Goal: Task Accomplishment & Management: Complete application form

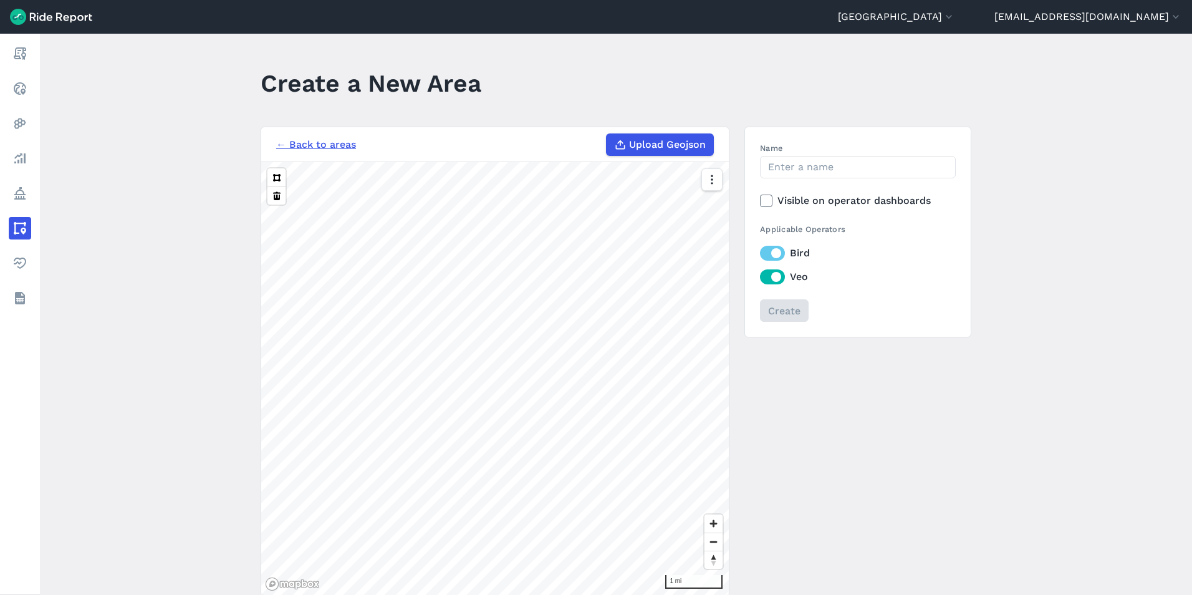
click at [320, 149] on link "← Back to areas" at bounding box center [316, 144] width 80 height 15
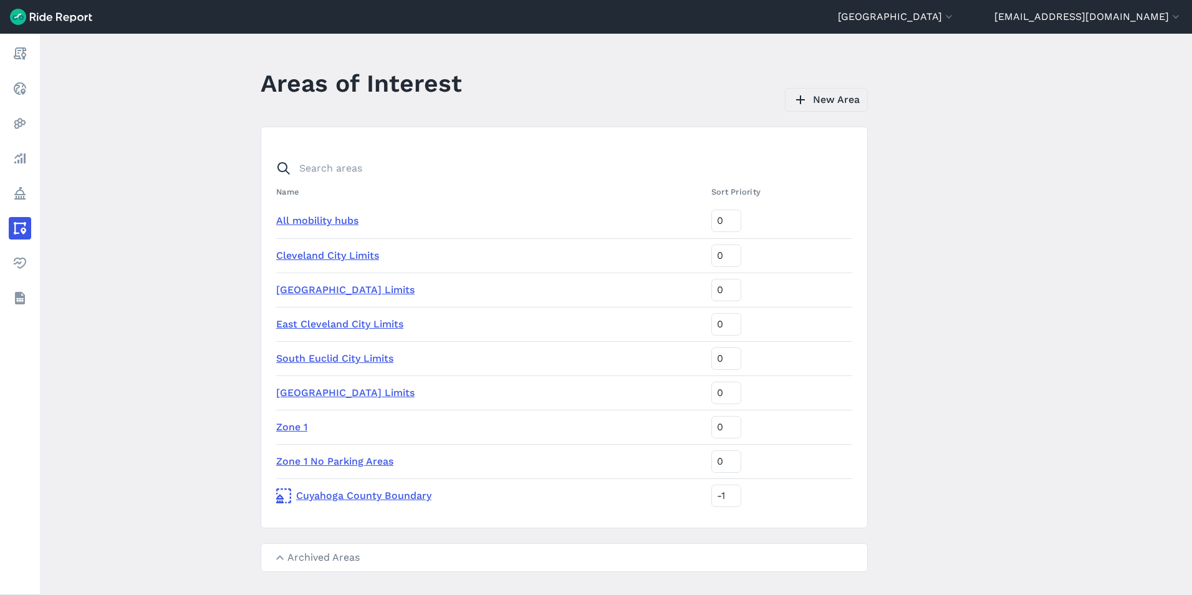
click at [842, 97] on link "New Area" at bounding box center [826, 100] width 83 height 24
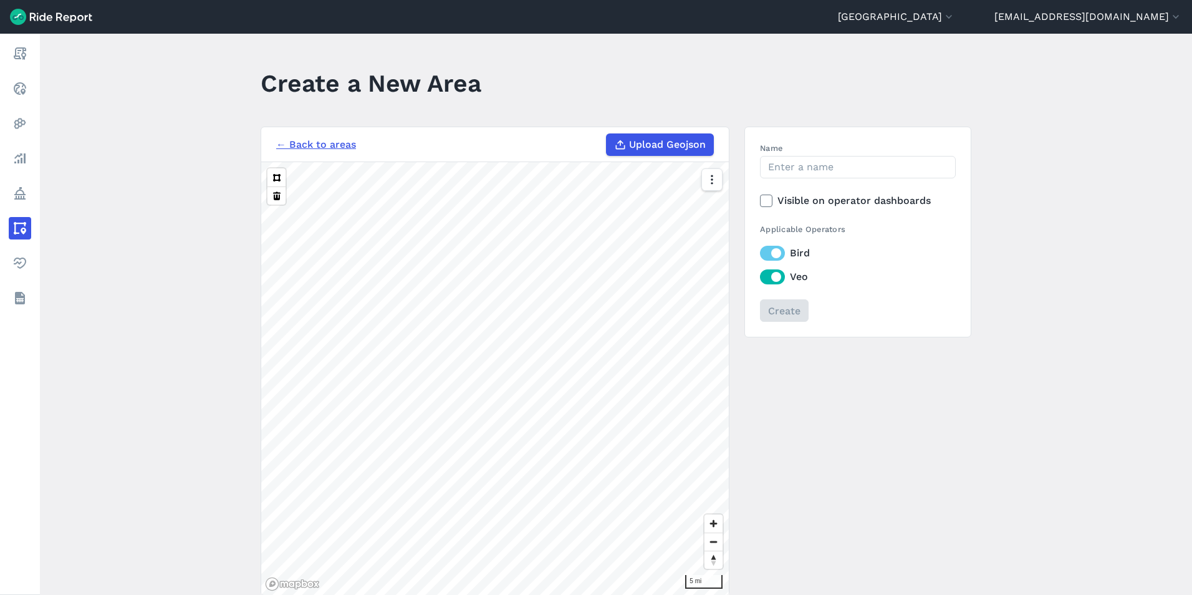
click at [629, 147] on span "Upload Geojson" at bounding box center [667, 144] width 77 height 15
click at [607, 134] on input "Upload Geojson" at bounding box center [606, 133] width 1 height 1
type input "C:\fakepath\GCRTA_Stops_20FT.geojson"
click at [816, 168] on input "Name" at bounding box center [858, 167] width 196 height 22
type input "t"
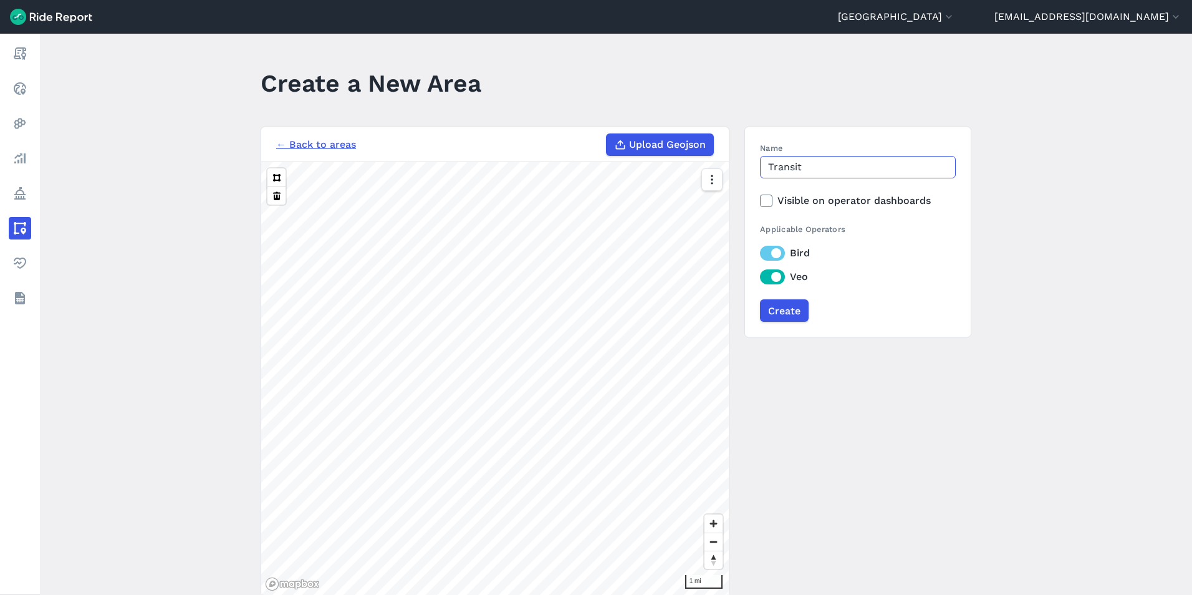
type input "Transit"
click at [882, 135] on section "Name Transit Visible on operator dashboards Applicable Operators Bird Veo Create" at bounding box center [858, 232] width 227 height 211
click at [769, 315] on input "Create" at bounding box center [784, 310] width 49 height 22
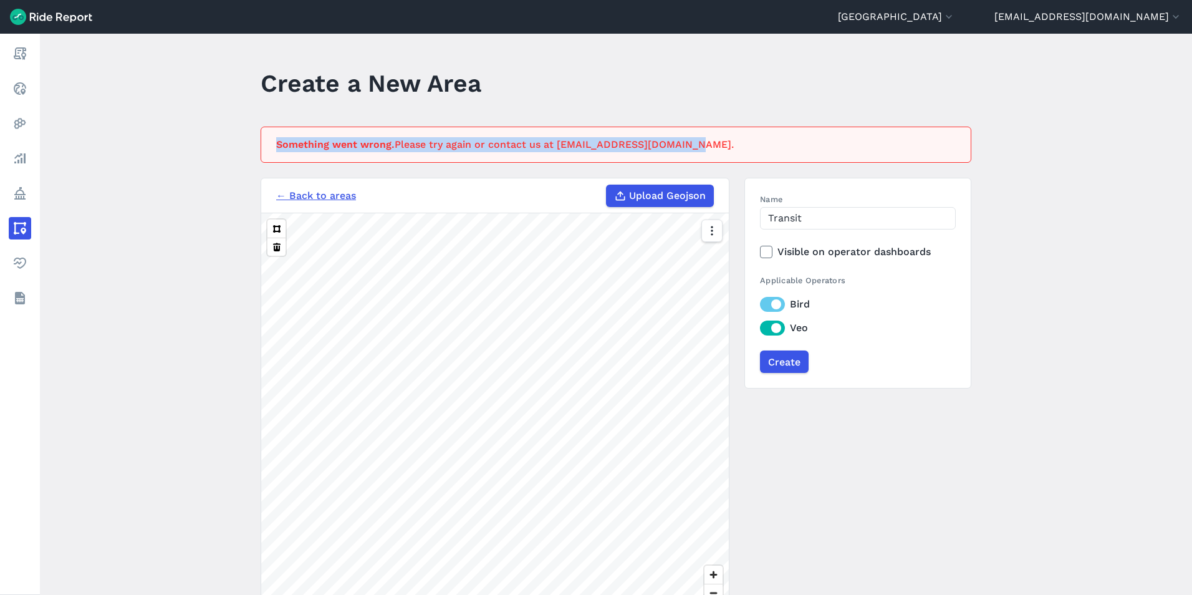
drag, startPoint x: 683, startPoint y: 143, endPoint x: 254, endPoint y: 143, distance: 429.1
click at [254, 143] on main "Create a New Area Something went wrong. Please try again or contact us at [EMAI…" at bounding box center [616, 314] width 1152 height 561
drag, startPoint x: 254, startPoint y: 143, endPoint x: 274, endPoint y: 146, distance: 19.6
click at [274, 146] on div "Something went wrong. Please try again or contact us at [EMAIL_ADDRESS][DOMAIN_…" at bounding box center [616, 145] width 711 height 36
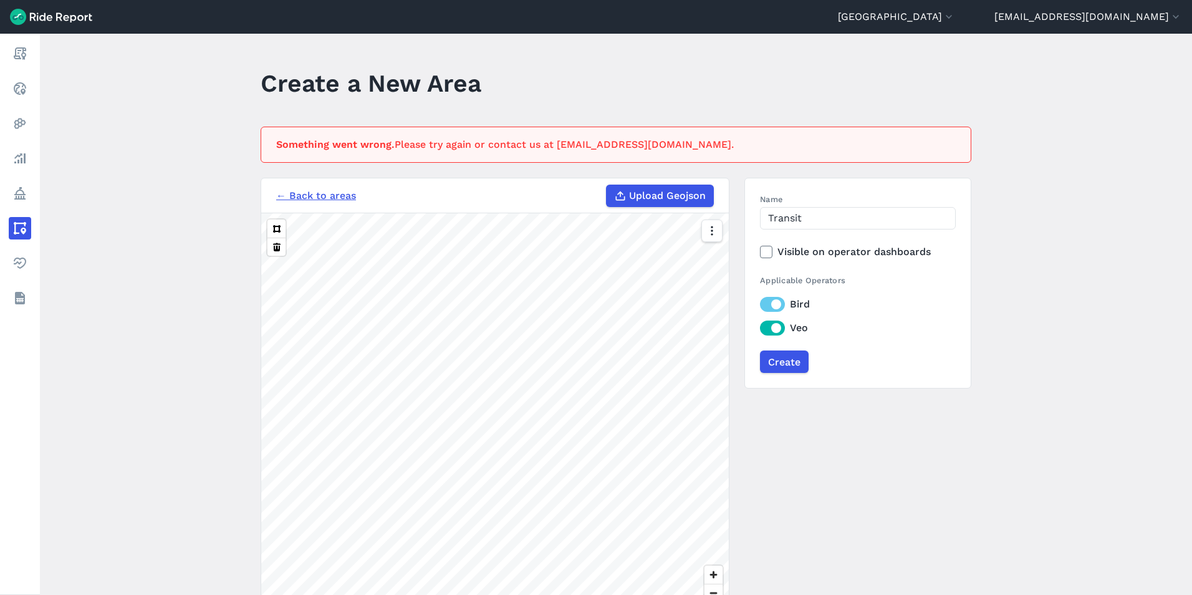
click at [767, 304] on label "Bird" at bounding box center [858, 304] width 196 height 15
click at [760, 304] on input "Bird" at bounding box center [760, 301] width 0 height 8
click at [778, 331] on label "Veo" at bounding box center [858, 328] width 196 height 15
click at [760, 329] on input "Veo" at bounding box center [760, 325] width 0 height 8
click at [786, 359] on input "Create" at bounding box center [784, 361] width 49 height 22
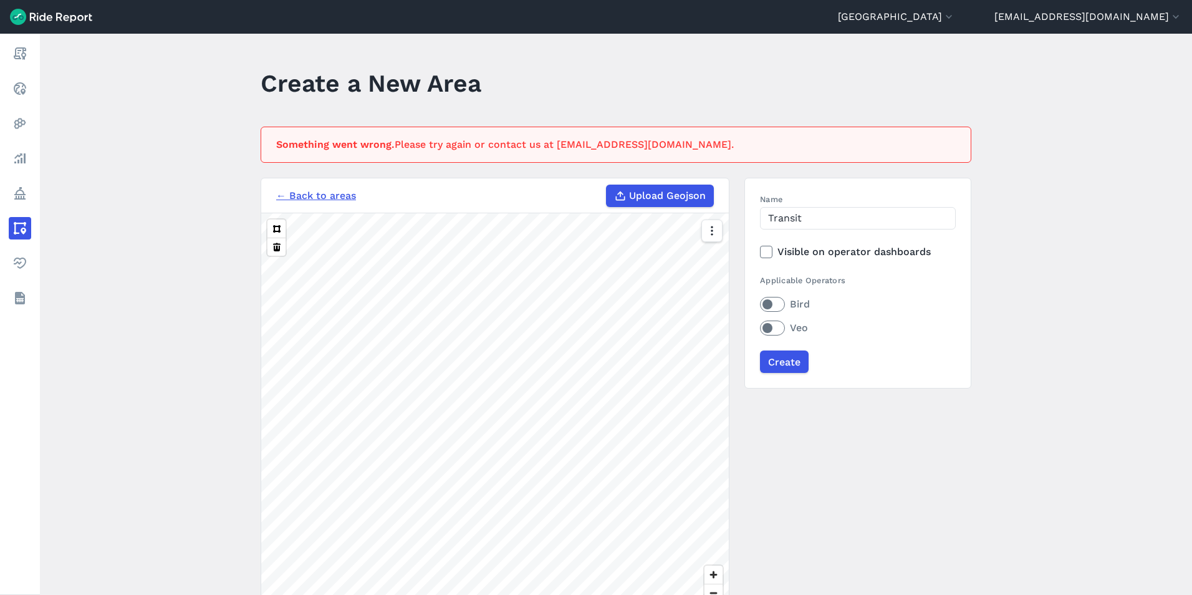
drag, startPoint x: 1005, startPoint y: 158, endPoint x: 1020, endPoint y: 199, distance: 44.0
click at [1005, 158] on main "Create a New Area Something went wrong. Please try again or contact us at [EMAI…" at bounding box center [616, 314] width 1152 height 561
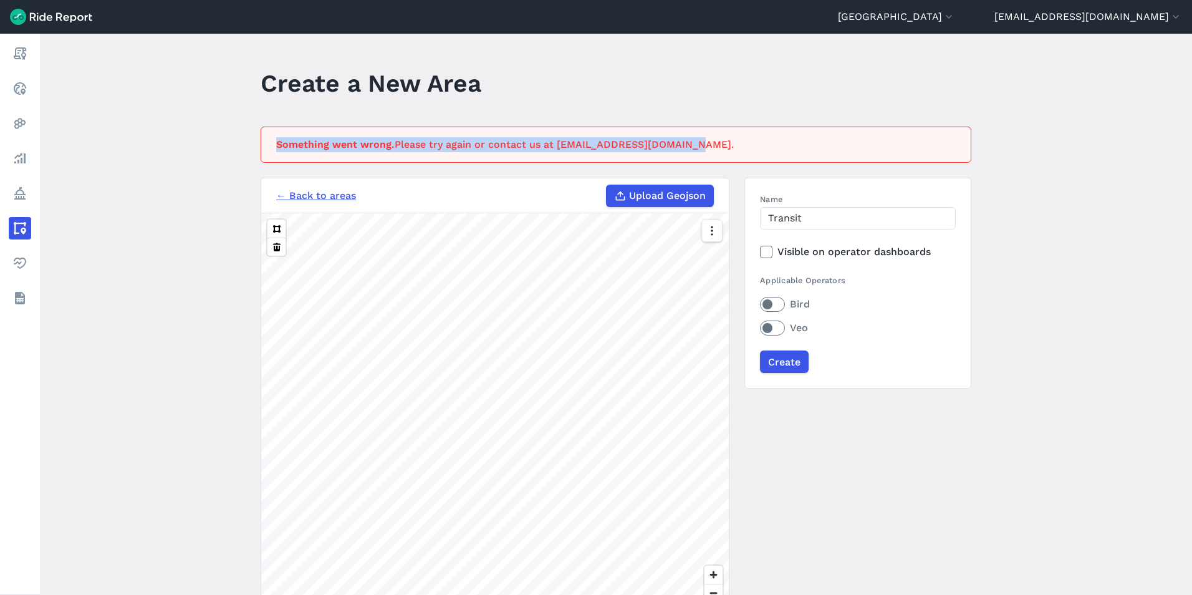
drag, startPoint x: 680, startPoint y: 148, endPoint x: 273, endPoint y: 154, distance: 407.3
click at [273, 154] on div "Something went wrong. Please try again or contact us at [EMAIL_ADDRESS][DOMAIN_…" at bounding box center [616, 145] width 711 height 36
drag, startPoint x: 273, startPoint y: 154, endPoint x: 271, endPoint y: 147, distance: 7.7
click at [271, 147] on div "Something went wrong. Please try again or contact us at [EMAIL_ADDRESS][DOMAIN_…" at bounding box center [616, 145] width 711 height 36
drag, startPoint x: 273, startPoint y: 142, endPoint x: 783, endPoint y: 153, distance: 510.9
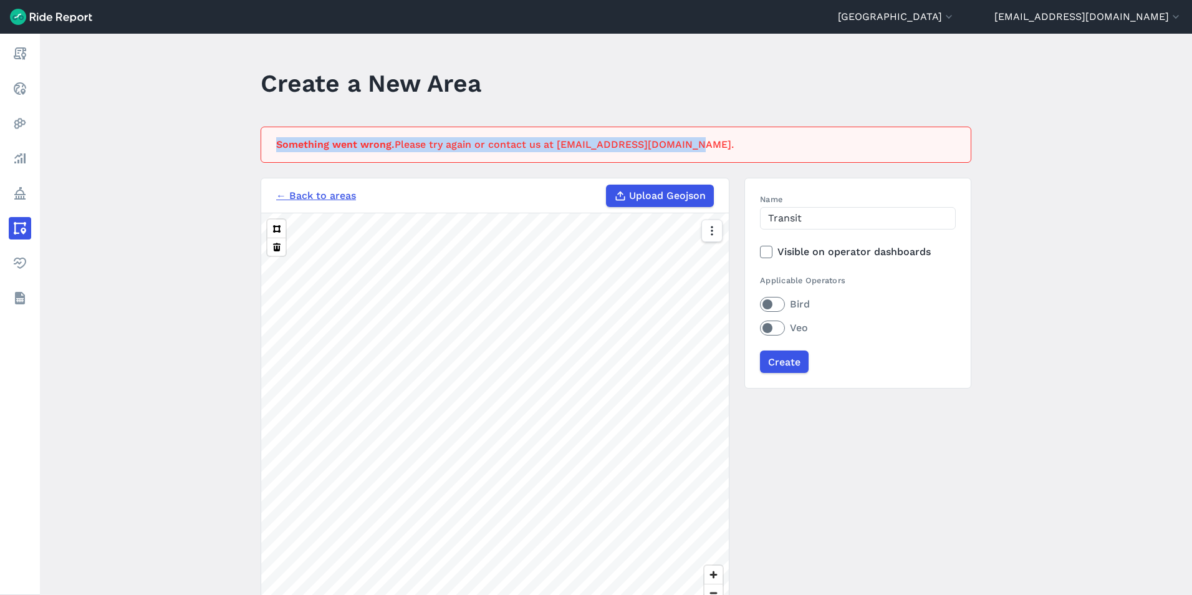
click at [783, 153] on div "Something went wrong. Please try again or contact us at [EMAIL_ADDRESS][DOMAIN_…" at bounding box center [616, 145] width 711 height 36
click at [788, 150] on div "Something went wrong. Please try again or contact us at [EMAIL_ADDRESS][DOMAIN_…" at bounding box center [612, 144] width 672 height 15
drag, startPoint x: 705, startPoint y: 122, endPoint x: 268, endPoint y: 150, distance: 438.1
click at [268, 150] on main "Create a New Area Something went wrong. Please try again or contact us at [EMAI…" at bounding box center [616, 314] width 1152 height 561
click at [268, 150] on div "Something went wrong. Please try again or contact us at [EMAIL_ADDRESS][DOMAIN_…" at bounding box center [616, 145] width 711 height 36
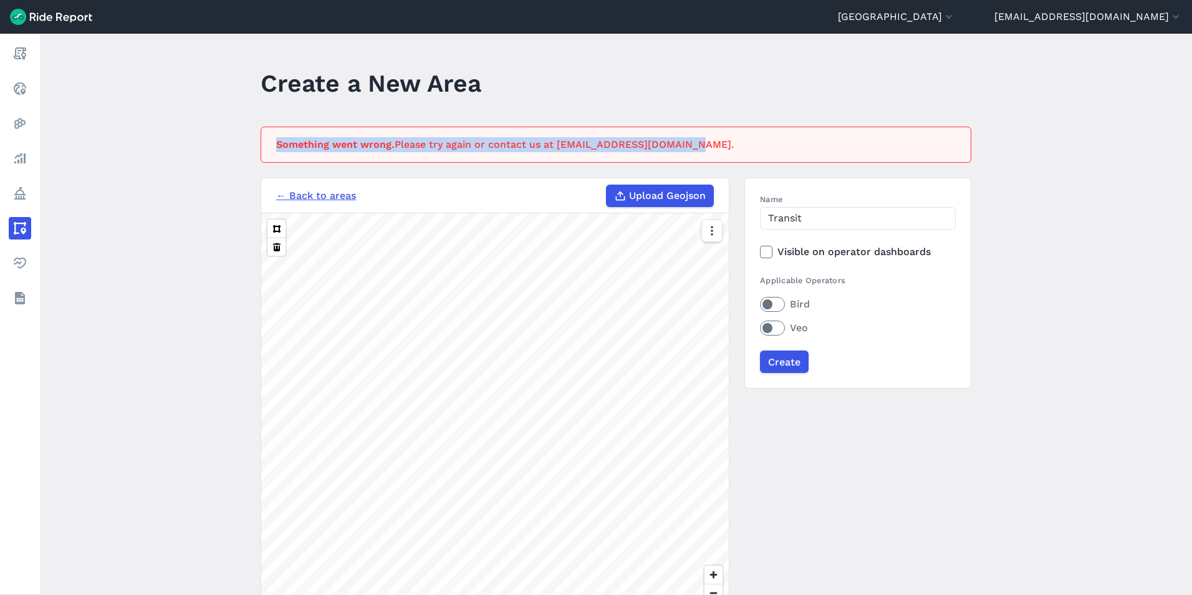
drag, startPoint x: 691, startPoint y: 153, endPoint x: 214, endPoint y: 143, distance: 477.2
click at [214, 143] on main "Create a New Area Something went wrong. Please try again or contact us at [EMAI…" at bounding box center [616, 314] width 1152 height 561
drag, startPoint x: 214, startPoint y: 143, endPoint x: 309, endPoint y: 190, distance: 105.7
click at [309, 190] on link "← Back to areas" at bounding box center [316, 195] width 80 height 15
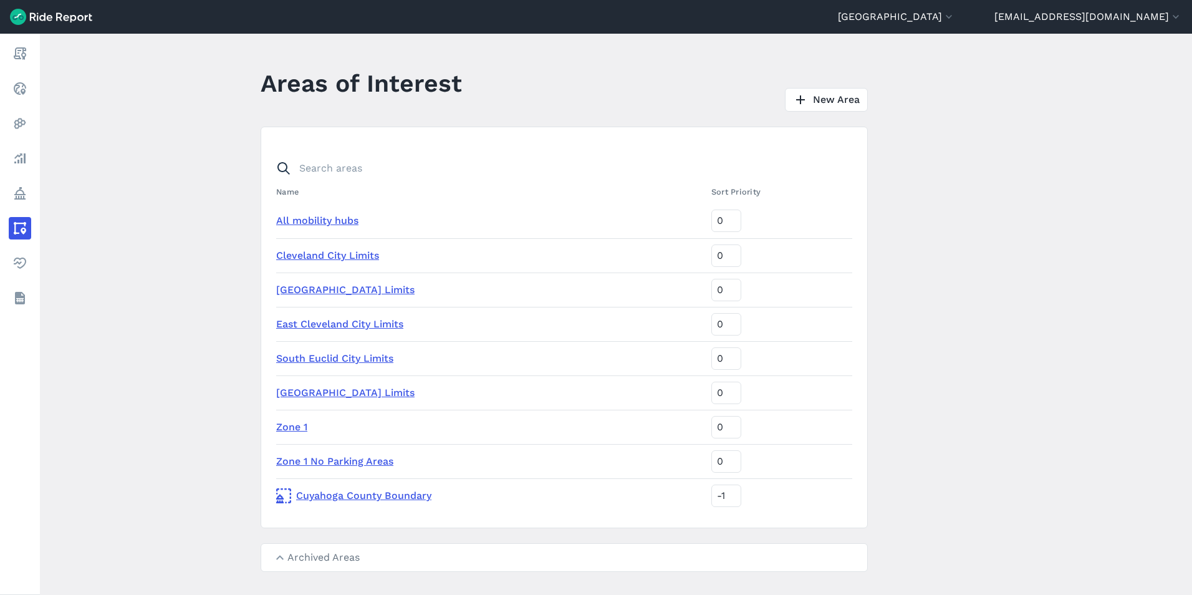
click at [739, 76] on header "Areas of Interest New Area" at bounding box center [572, 88] width 622 height 48
drag, startPoint x: 475, startPoint y: 83, endPoint x: 258, endPoint y: 102, distance: 218.5
click at [258, 102] on main "Areas of Interest New Area Name Sort Priority All mobility hubs 0 [GEOGRAPHIC_D…" at bounding box center [616, 314] width 1152 height 561
drag, startPoint x: 258, startPoint y: 102, endPoint x: 257, endPoint y: 92, distance: 10.6
click at [257, 92] on main "Areas of Interest New Area Name Sort Priority All mobility hubs 0 [GEOGRAPHIC_D…" at bounding box center [616, 314] width 1152 height 561
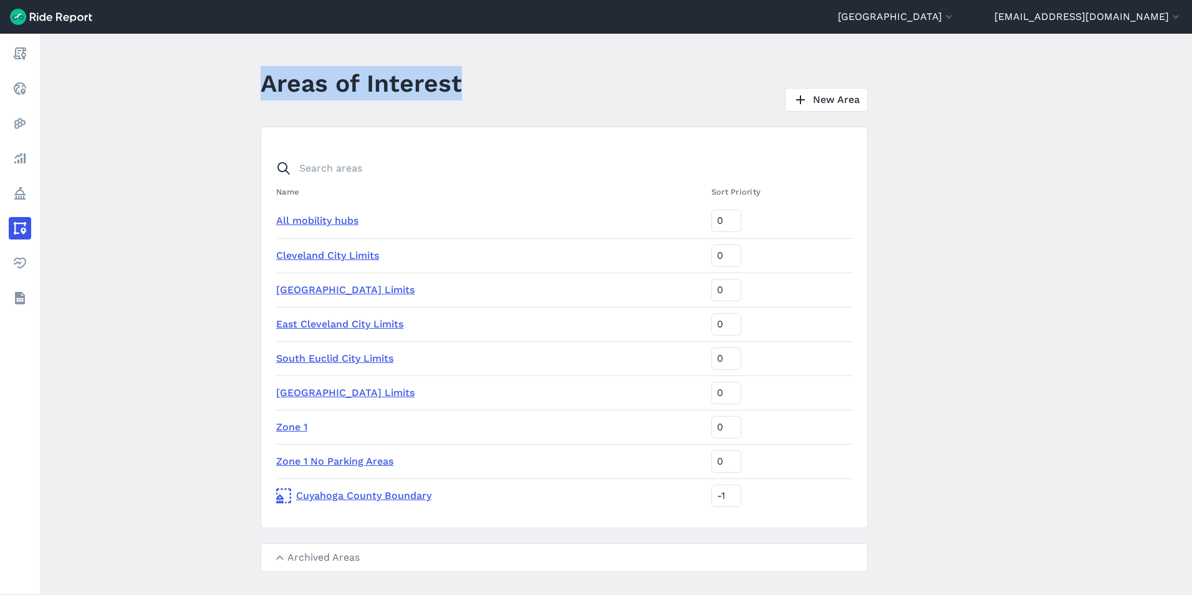
drag, startPoint x: 261, startPoint y: 80, endPoint x: 566, endPoint y: 91, distance: 304.5
click at [566, 91] on header "Areas of Interest New Area" at bounding box center [572, 88] width 622 height 48
drag, startPoint x: 566, startPoint y: 91, endPoint x: 511, endPoint y: 95, distance: 55.0
click at [544, 93] on div "New Area" at bounding box center [682, 100] width 411 height 24
drag, startPoint x: 470, startPoint y: 87, endPoint x: 186, endPoint y: 85, distance: 283.1
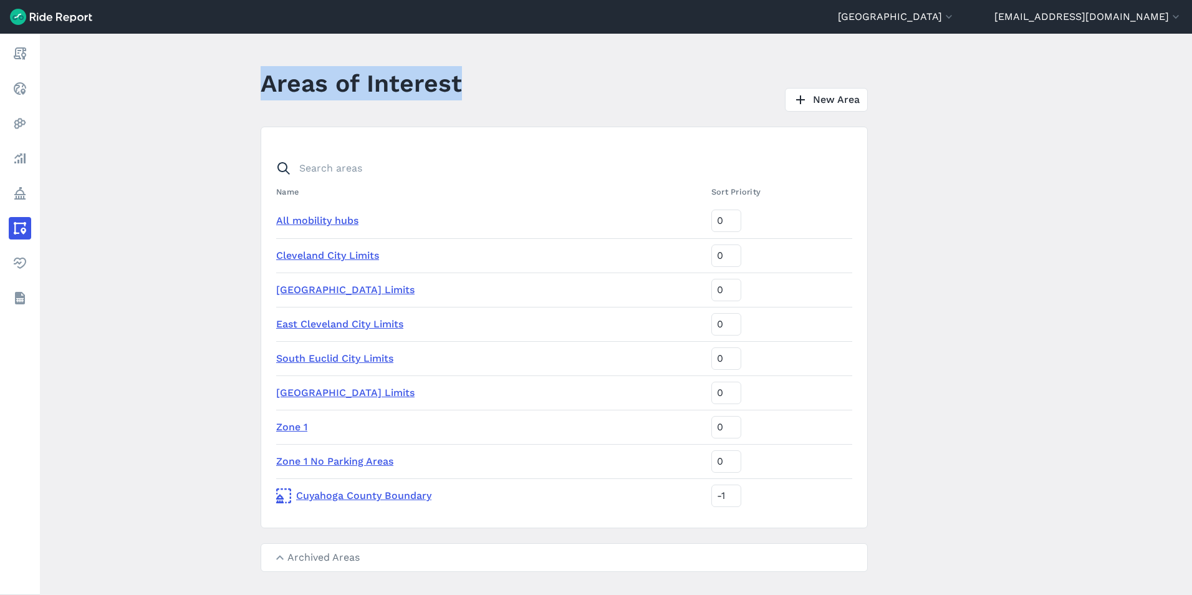
click at [186, 85] on main "Areas of Interest New Area Name Sort Priority All mobility hubs 0 [GEOGRAPHIC_D…" at bounding box center [616, 314] width 1152 height 561
click at [261, 82] on h1 "Areas of Interest" at bounding box center [361, 83] width 201 height 34
drag, startPoint x: 261, startPoint y: 84, endPoint x: 486, endPoint y: 87, distance: 225.8
click at [486, 87] on header "Areas of Interest New Area" at bounding box center [572, 88] width 622 height 48
drag, startPoint x: 486, startPoint y: 87, endPoint x: 480, endPoint y: 88, distance: 6.9
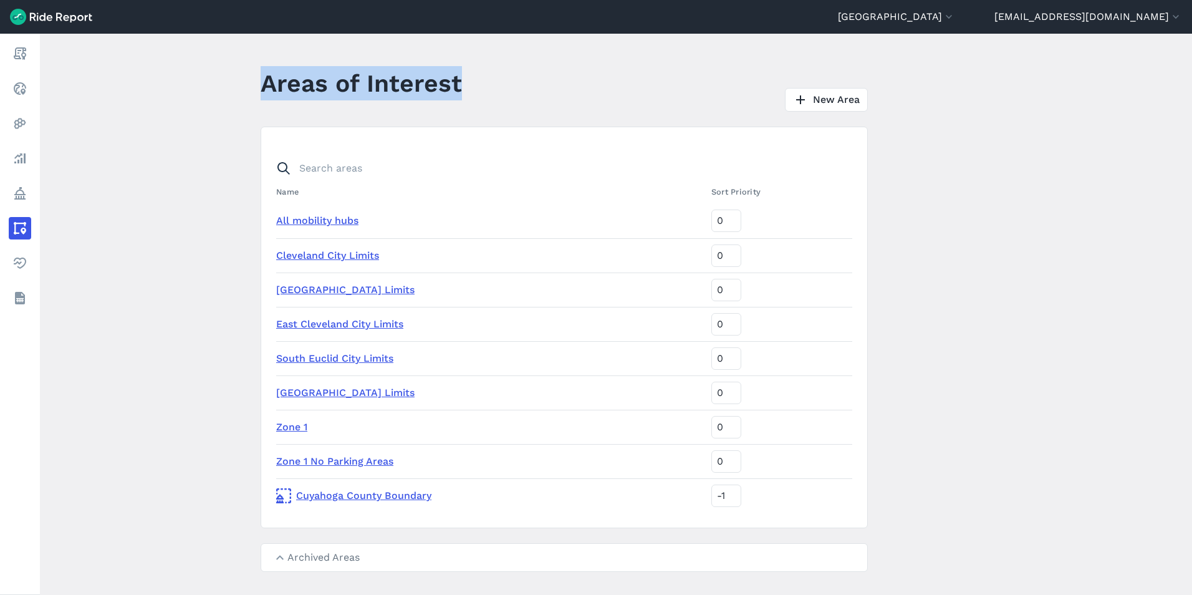
click at [480, 88] on div "New Area" at bounding box center [682, 100] width 411 height 24
drag, startPoint x: 469, startPoint y: 89, endPoint x: 255, endPoint y: 76, distance: 214.3
click at [255, 76] on main "Areas of Interest New Area Name Sort Priority All mobility hubs 0 [GEOGRAPHIC_D…" at bounding box center [616, 314] width 1152 height 561
click at [26, 17] on img at bounding box center [51, 17] width 82 height 16
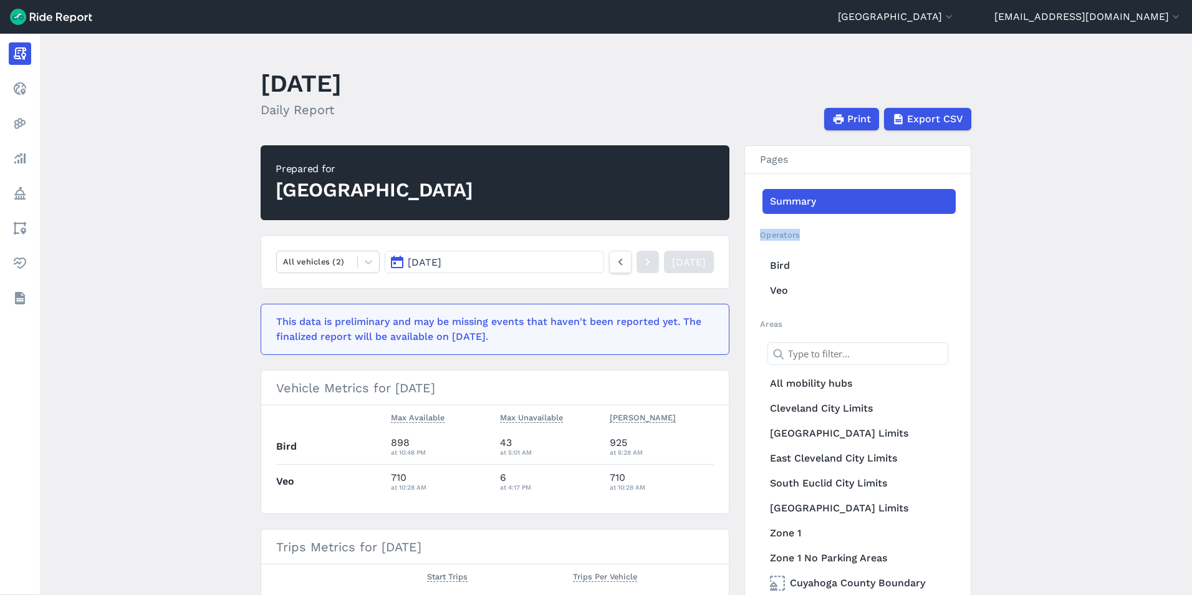
drag, startPoint x: 760, startPoint y: 234, endPoint x: 807, endPoint y: 234, distance: 47.4
click at [807, 234] on h2 "Operators" at bounding box center [858, 235] width 196 height 12
drag, startPoint x: 800, startPoint y: 234, endPoint x: 753, endPoint y: 232, distance: 47.4
click at [753, 232] on div "Summary Operators Bird Veo Areas All mobility hubs [GEOGRAPHIC_DATA] Limits [GE…" at bounding box center [858, 404] width 226 height 461
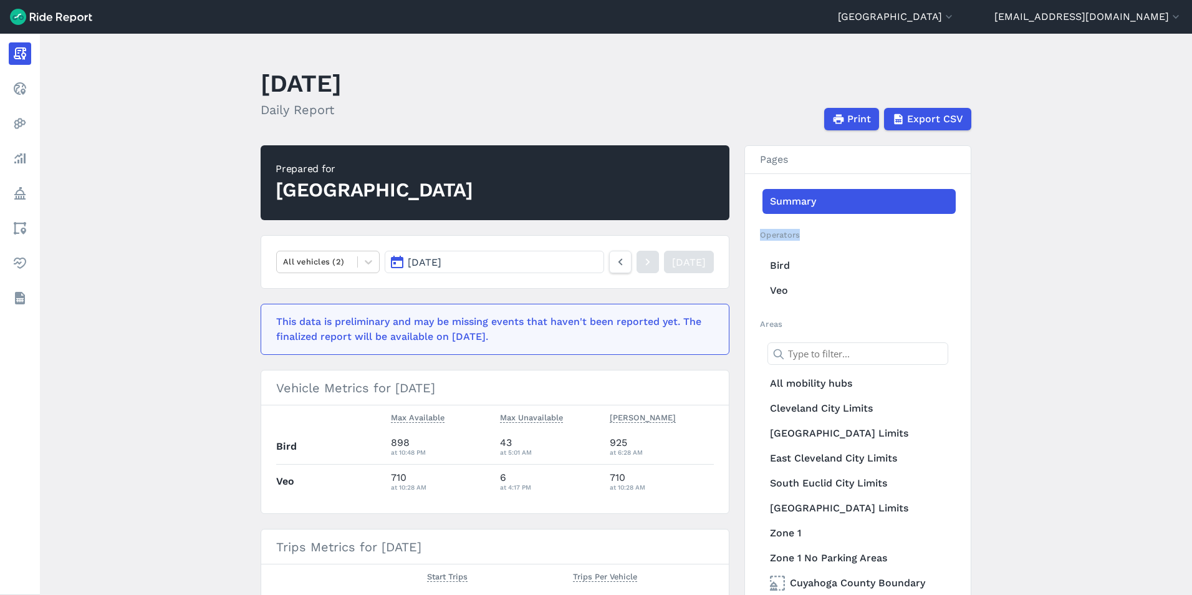
click at [754, 232] on div "Summary Operators Bird Veo Areas All mobility hubs [GEOGRAPHIC_DATA] Limits [GE…" at bounding box center [858, 404] width 226 height 461
drag, startPoint x: 755, startPoint y: 232, endPoint x: 819, endPoint y: 233, distance: 63.6
click at [819, 233] on div "Summary Operators Bird Veo Areas All mobility hubs [GEOGRAPHIC_DATA] Limits [GE…" at bounding box center [858, 404] width 226 height 461
drag, startPoint x: 819, startPoint y: 233, endPoint x: 811, endPoint y: 234, distance: 7.7
click at [811, 234] on h2 "Operators" at bounding box center [858, 235] width 196 height 12
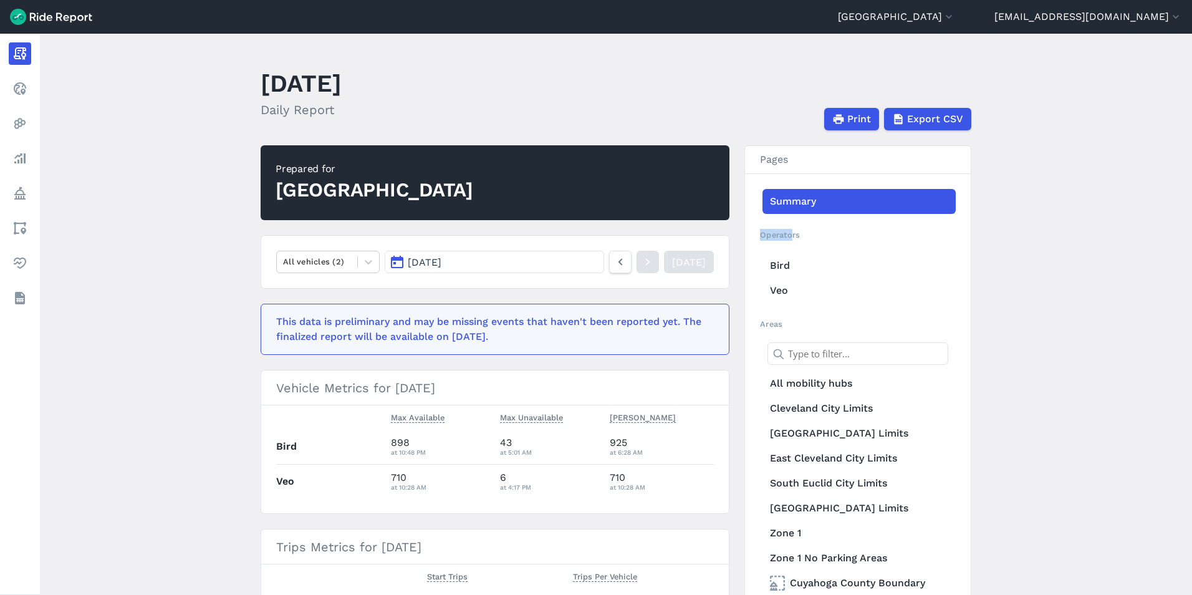
drag, startPoint x: 790, startPoint y: 236, endPoint x: 761, endPoint y: 233, distance: 29.5
click at [761, 233] on h2 "Operators" at bounding box center [858, 235] width 196 height 12
drag, startPoint x: 756, startPoint y: 234, endPoint x: 849, endPoint y: 231, distance: 93.0
click at [849, 231] on div "Summary Operators Bird Veo Areas All mobility hubs [GEOGRAPHIC_DATA] Limits [GE…" at bounding box center [858, 404] width 226 height 461
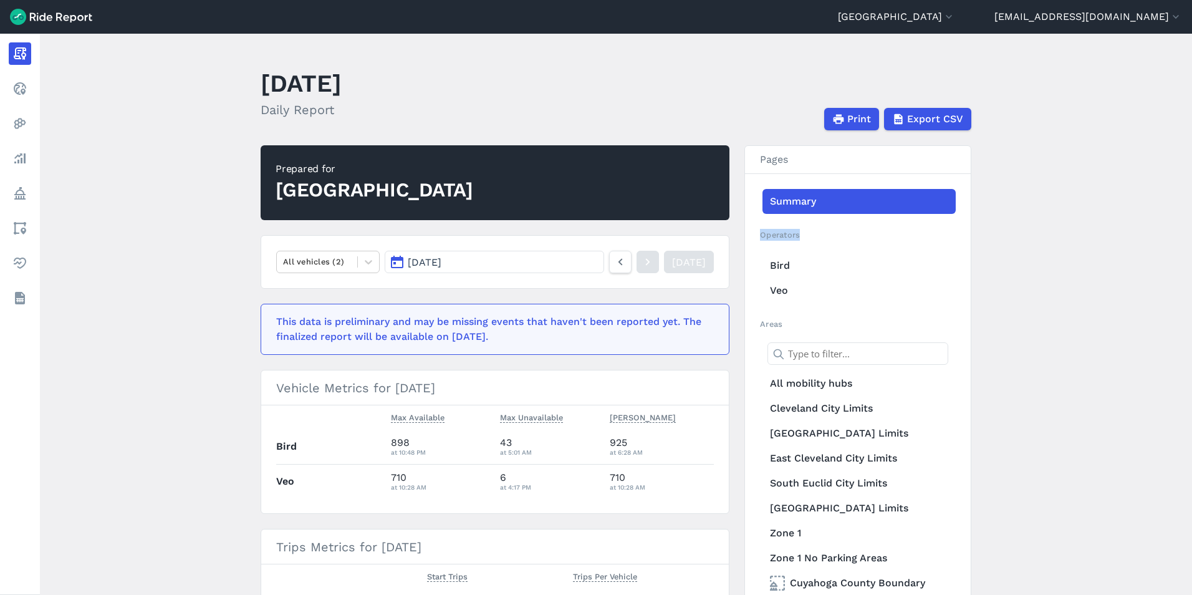
click at [849, 231] on h2 "Operators" at bounding box center [858, 235] width 196 height 12
drag, startPoint x: 755, startPoint y: 158, endPoint x: 787, endPoint y: 160, distance: 32.5
click at [787, 160] on h3 "Pages" at bounding box center [858, 160] width 226 height 28
drag, startPoint x: 264, startPoint y: 80, endPoint x: 460, endPoint y: 74, distance: 195.3
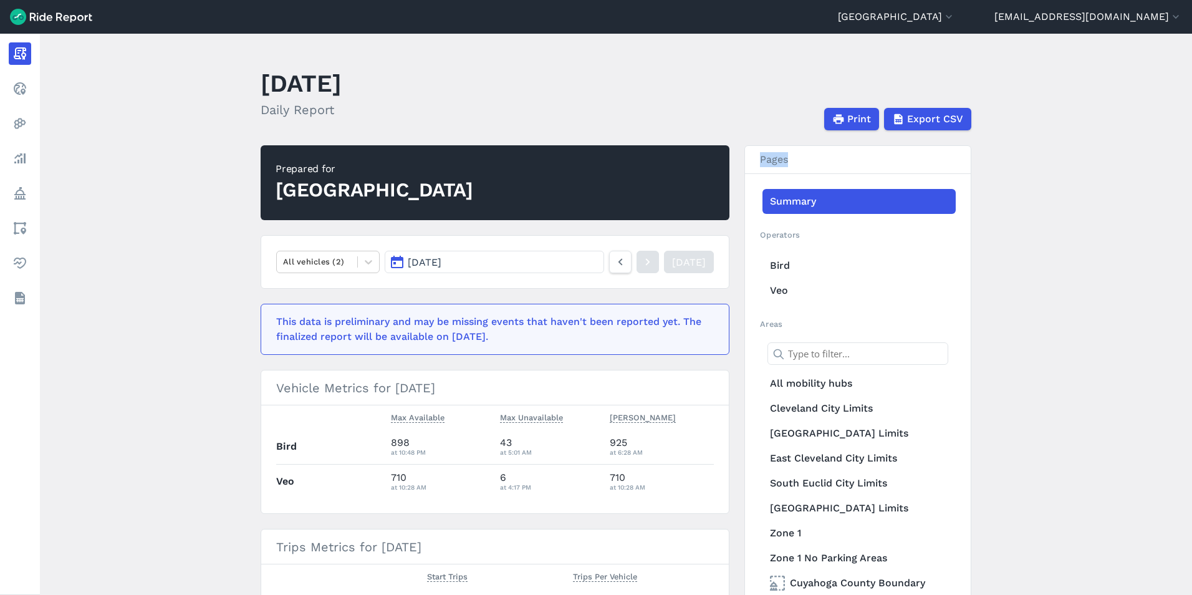
click at [357, 74] on div "[DATE] Daily Report" at bounding box center [309, 97] width 96 height 67
drag, startPoint x: 460, startPoint y: 74, endPoint x: 450, endPoint y: 79, distance: 10.6
click at [357, 79] on div "[DATE] Daily Report" at bounding box center [309, 97] width 96 height 67
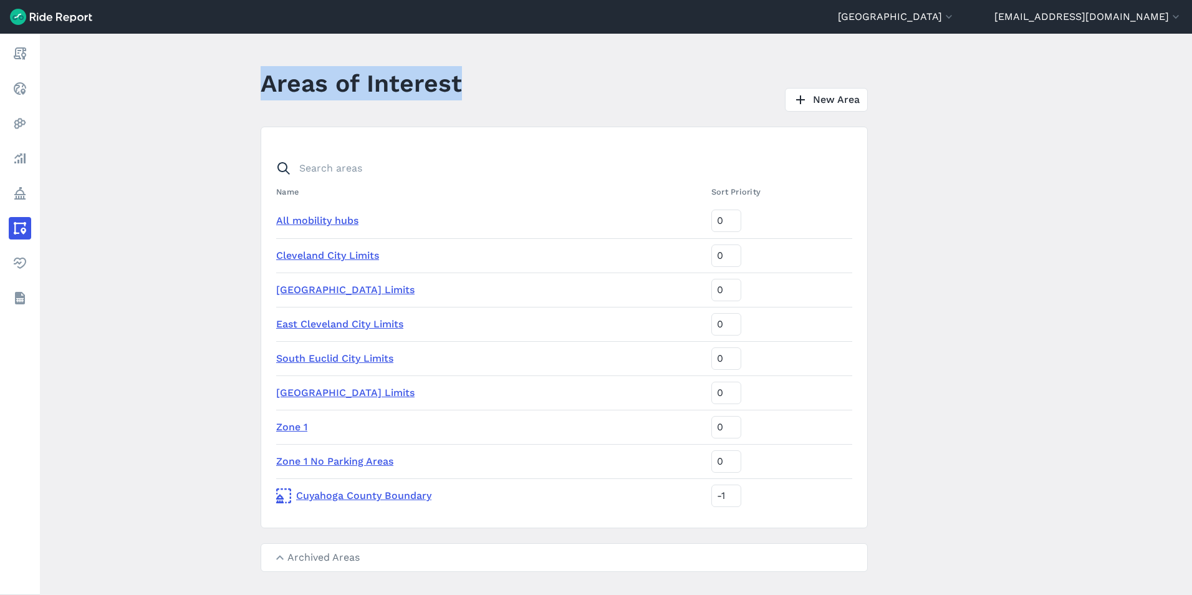
drag, startPoint x: 261, startPoint y: 81, endPoint x: 534, endPoint y: 107, distance: 274.4
click at [534, 107] on header "Areas of Interest New Area" at bounding box center [572, 88] width 622 height 48
drag, startPoint x: 534, startPoint y: 107, endPoint x: 464, endPoint y: 85, distance: 74.0
click at [464, 85] on div "Areas of Interest" at bounding box center [369, 88] width 216 height 48
drag, startPoint x: 457, startPoint y: 90, endPoint x: 267, endPoint y: 90, distance: 190.2
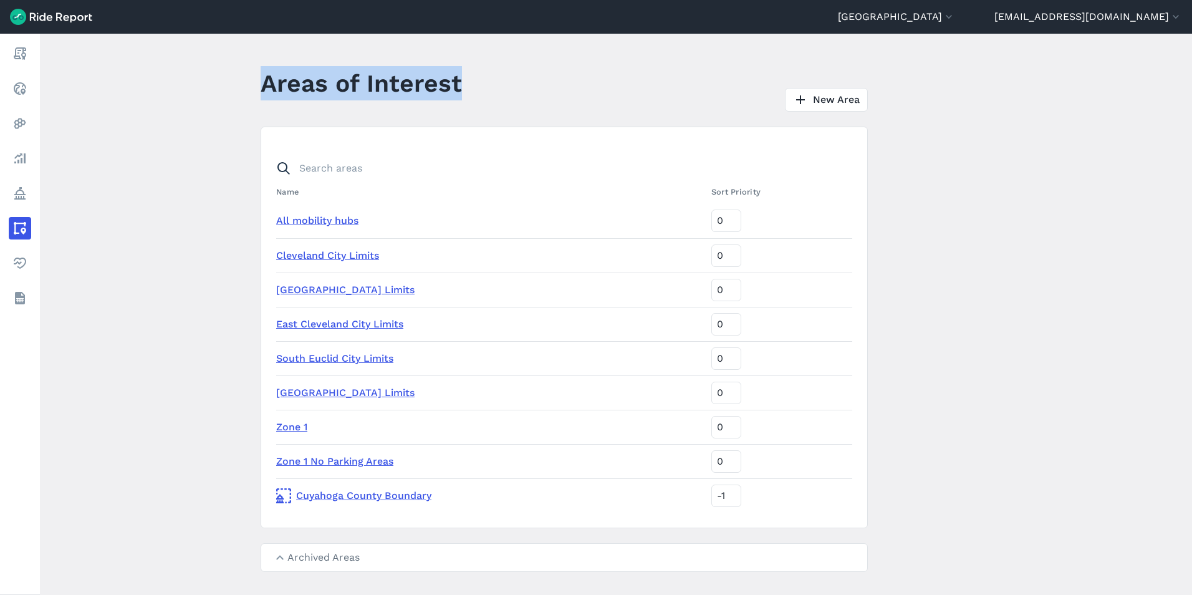
click at [267, 90] on h1 "Areas of Interest" at bounding box center [361, 83] width 201 height 34
click at [263, 90] on h1 "Areas of Interest" at bounding box center [361, 83] width 201 height 34
drag, startPoint x: 260, startPoint y: 87, endPoint x: 477, endPoint y: 85, distance: 217.0
click at [477, 85] on header "Areas of Interest New Area" at bounding box center [572, 88] width 622 height 48
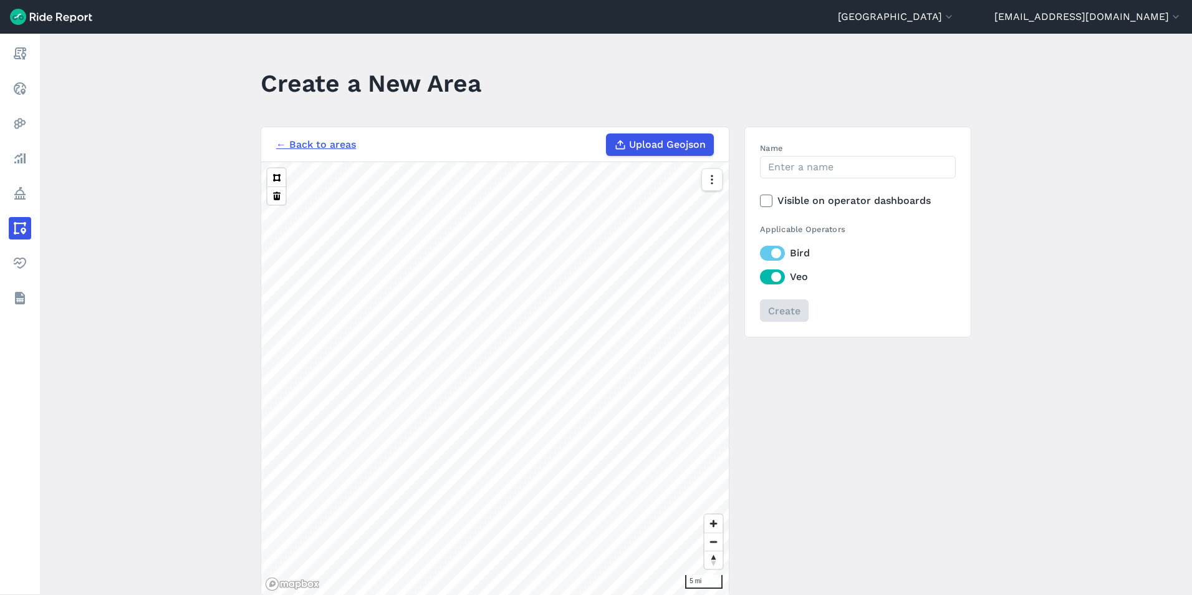
click at [629, 146] on span "Upload Geojson" at bounding box center [667, 144] width 77 height 15
click at [607, 134] on input "Upload Geojson" at bounding box center [606, 133] width 1 height 1
type input "C:\fakepath\GCRTA_Stops_20FT.geojson"
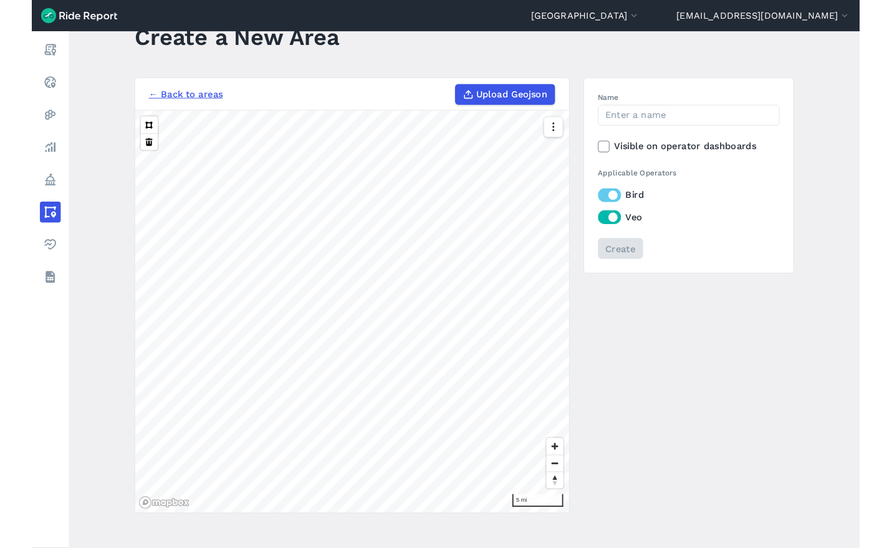
scroll to position [65, 0]
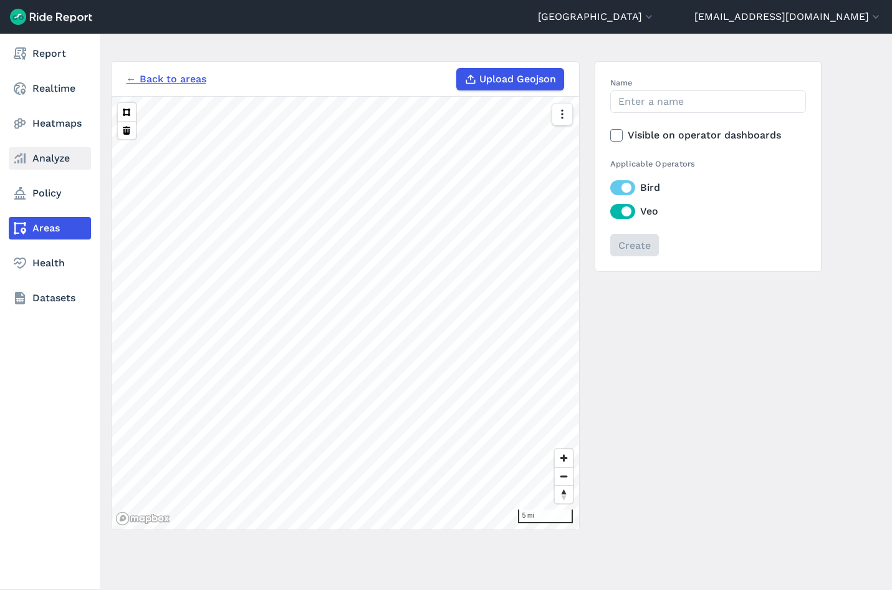
click at [40, 166] on link "Analyze" at bounding box center [50, 158] width 82 height 22
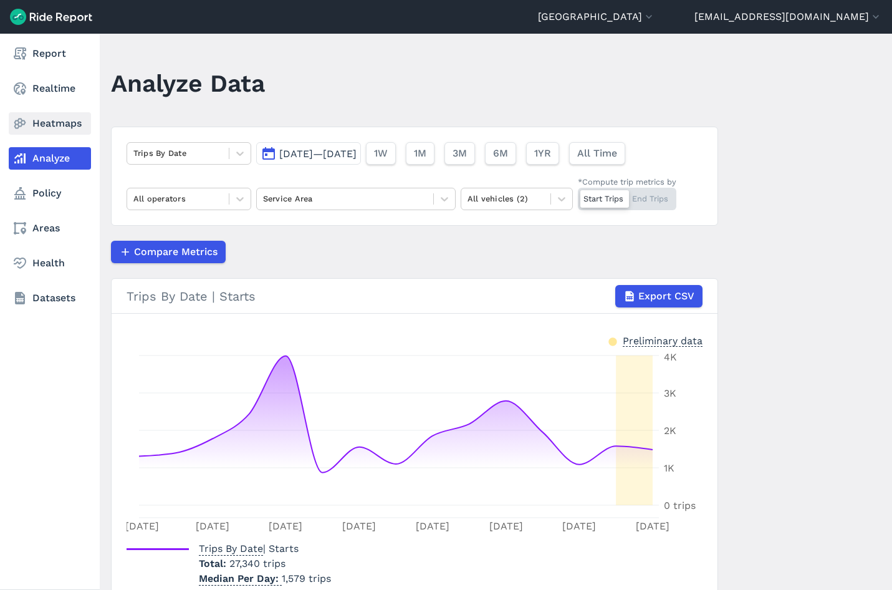
click at [44, 117] on link "Heatmaps" at bounding box center [50, 123] width 82 height 22
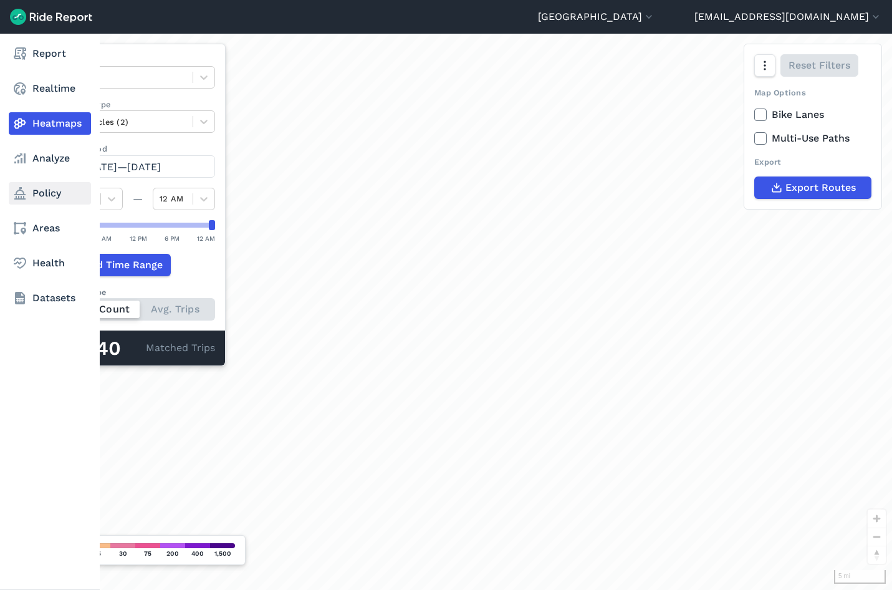
click at [44, 187] on link "Policy" at bounding box center [50, 193] width 82 height 22
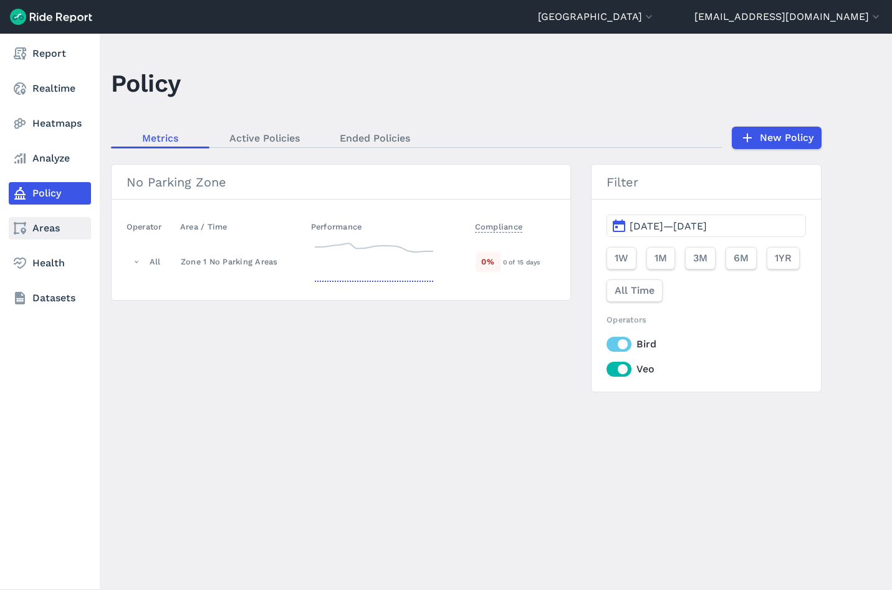
click at [39, 233] on link "Areas" at bounding box center [50, 228] width 82 height 22
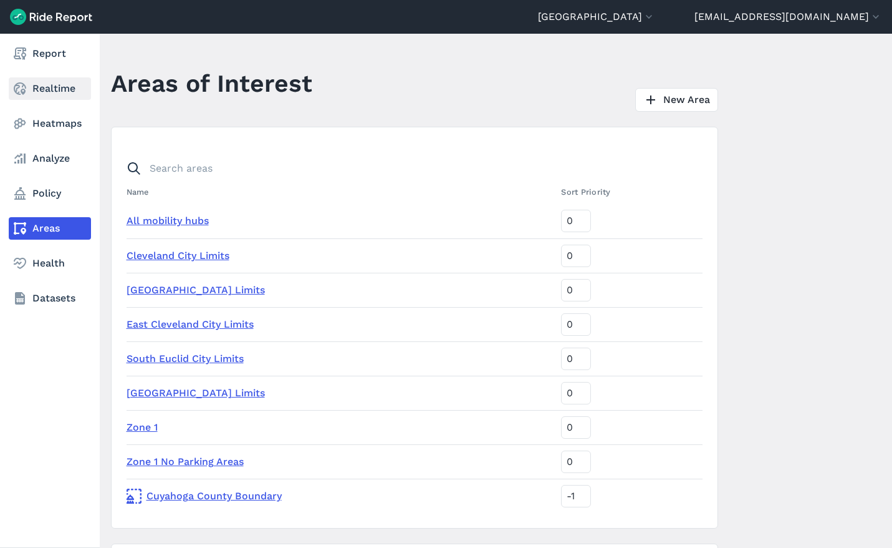
click at [22, 90] on icon at bounding box center [19, 88] width 15 height 15
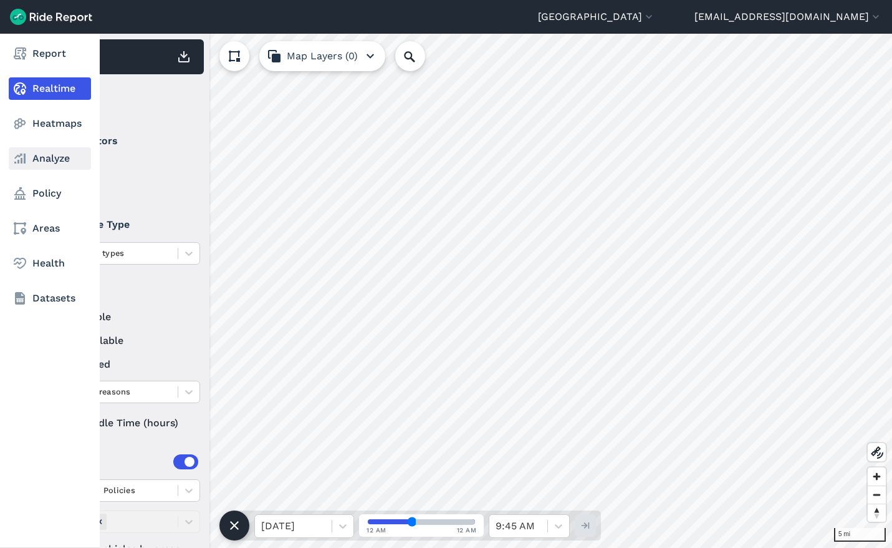
click at [22, 164] on icon at bounding box center [19, 158] width 15 height 15
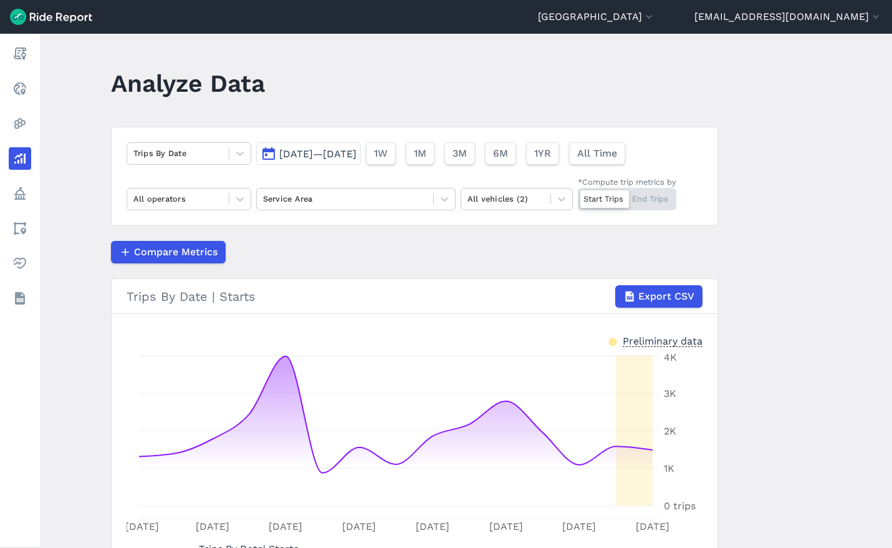
click at [306, 158] on span "[DATE]—[DATE]" at bounding box center [317, 154] width 77 height 12
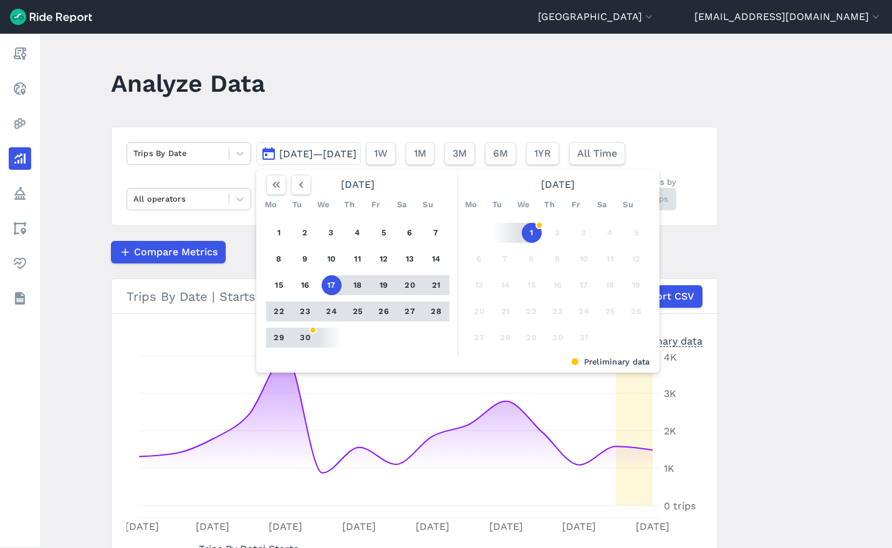
click at [302, 338] on button "30" at bounding box center [306, 337] width 20 height 20
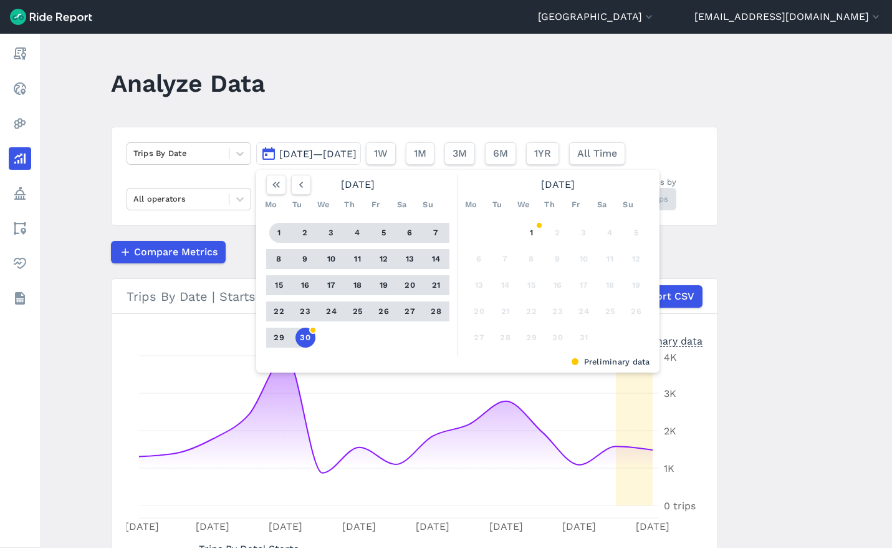
click at [278, 232] on button "1" at bounding box center [279, 233] width 20 height 20
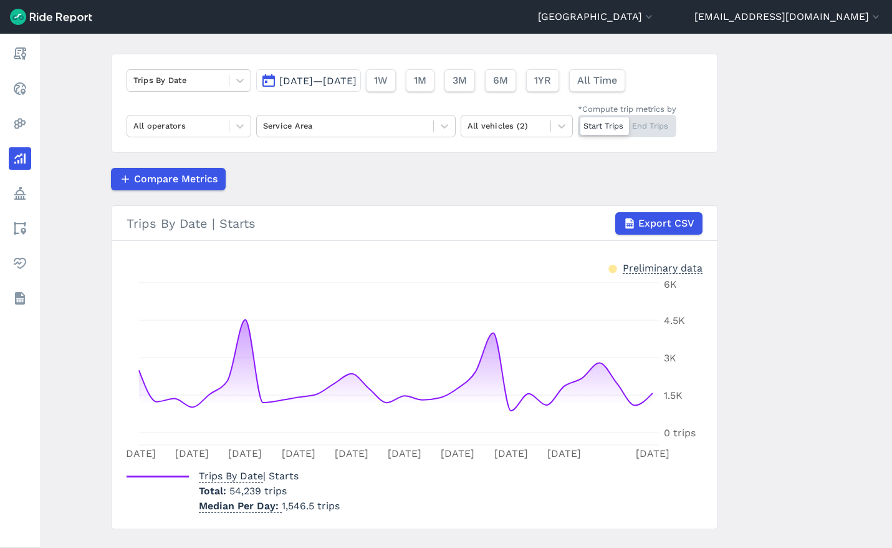
scroll to position [99, 0]
